Goal: Task Accomplishment & Management: Manage account settings

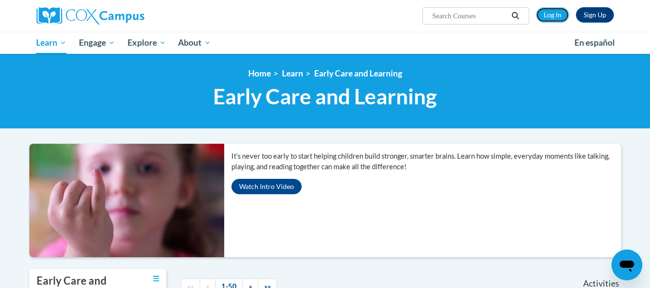
click at [553, 16] on link "Log In" at bounding box center [552, 14] width 33 height 15
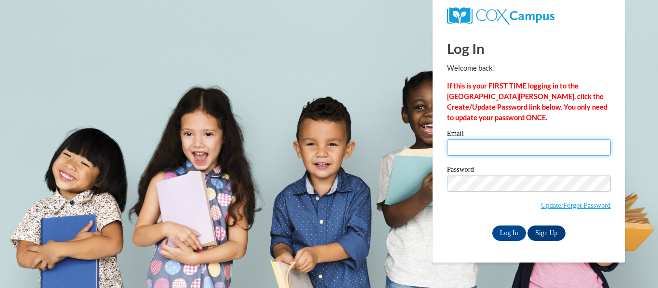
click at [478, 150] on input "Email" at bounding box center [529, 148] width 164 height 16
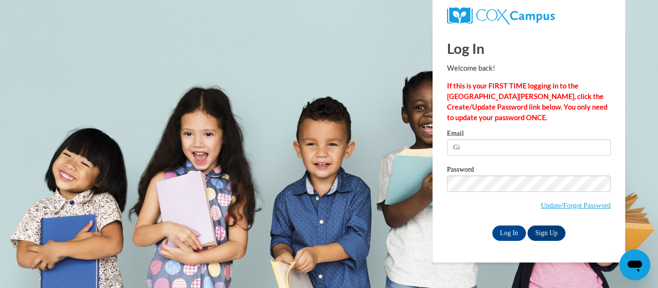
type input "G"
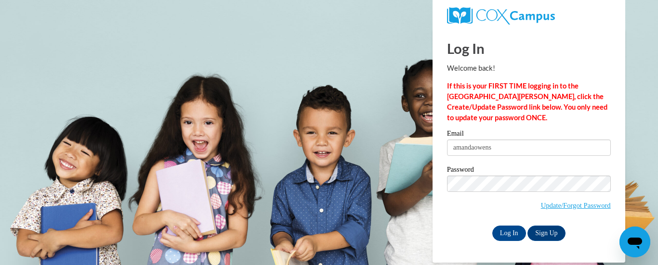
drag, startPoint x: 545, startPoint y: 145, endPoint x: 545, endPoint y: 122, distance: 23.1
click at [545, 122] on p "If this is your FIRST TIME logging in to the [GEOGRAPHIC_DATA][PERSON_NAME], cl…" at bounding box center [529, 102] width 164 height 42
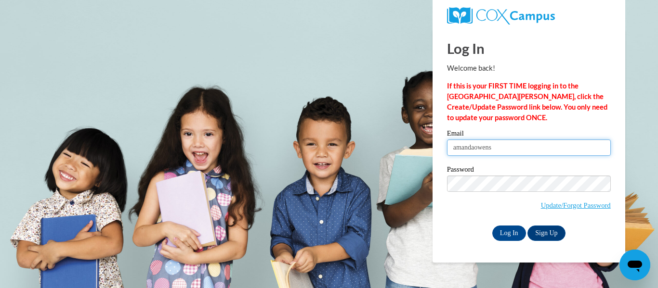
click at [509, 153] on input "amandaowens" at bounding box center [529, 148] width 164 height 16
type input "[EMAIL_ADDRESS][DOMAIN_NAME]"
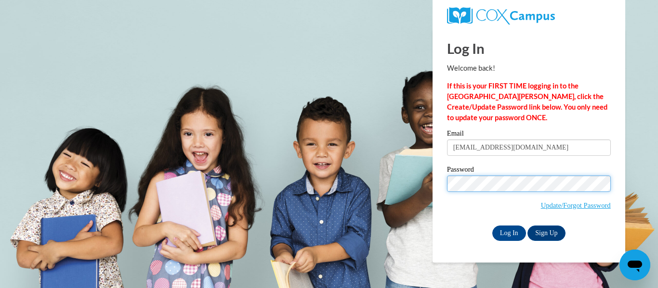
click at [365, 184] on body "Log In Welcome back! If this is your FIRST TIME logging in to the NEW Cox Campu…" at bounding box center [329, 144] width 658 height 288
click at [492, 226] on input "Log In" at bounding box center [509, 233] width 34 height 15
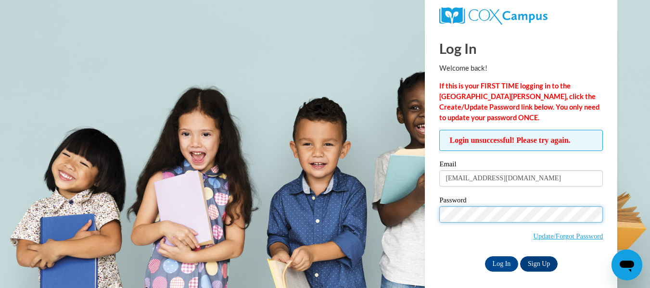
click at [485, 257] on input "Log In" at bounding box center [502, 264] width 34 height 15
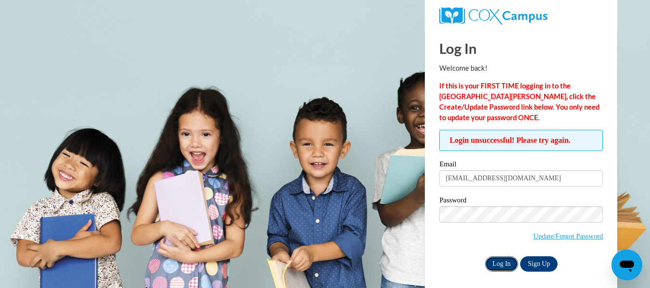
click at [494, 260] on input "Log In" at bounding box center [502, 264] width 34 height 15
